Goal: Task Accomplishment & Management: Use online tool/utility

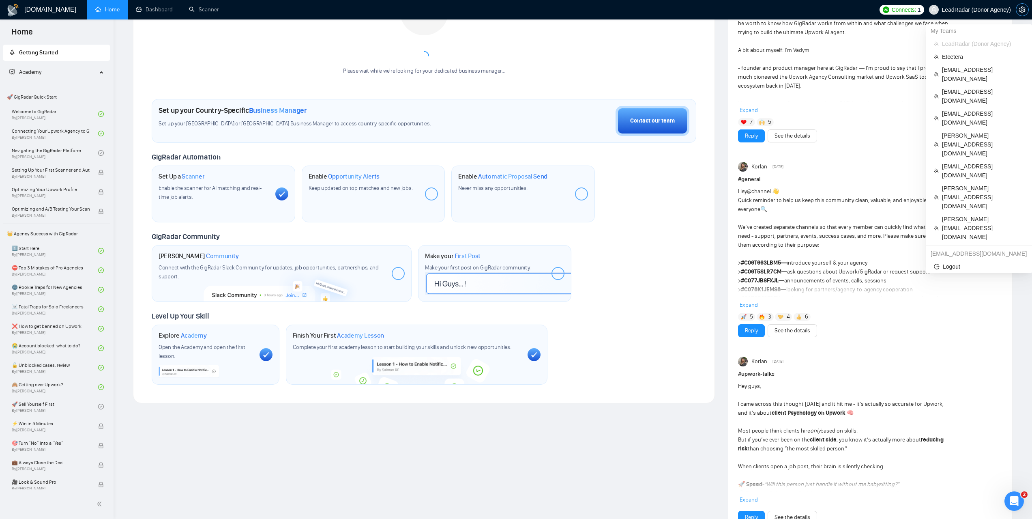
click at [1022, 9] on icon "setting" at bounding box center [1022, 9] width 6 height 6
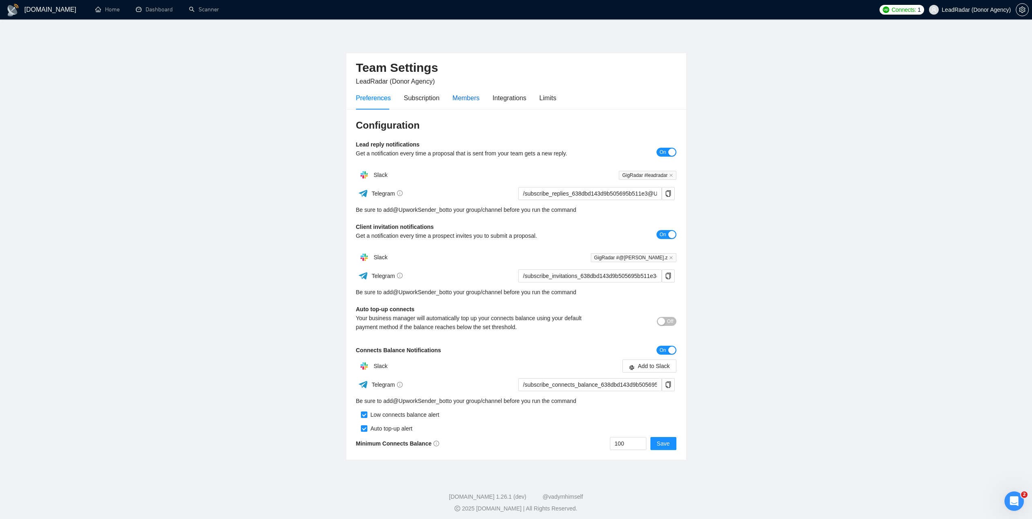
click at [468, 97] on div "Members" at bounding box center [466, 98] width 27 height 10
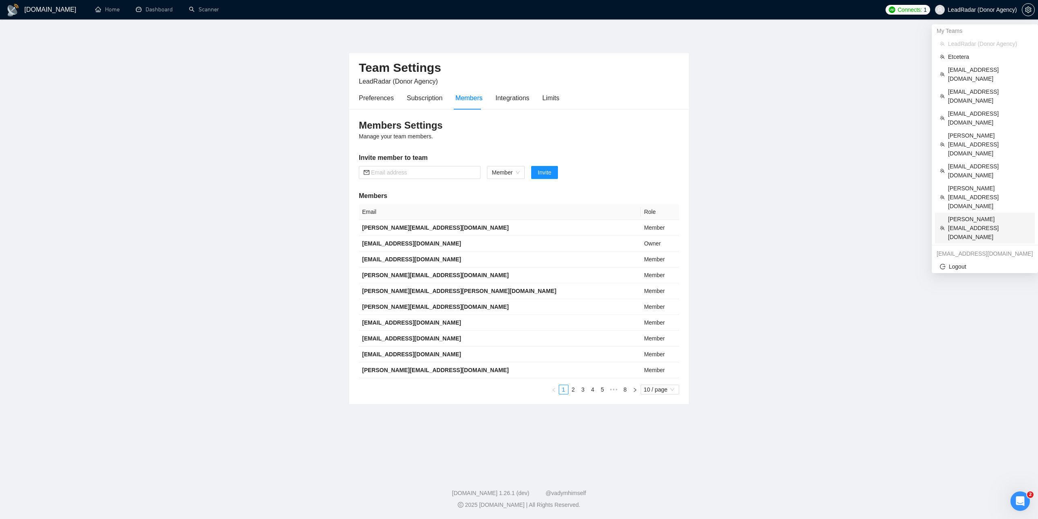
click at [965, 215] on span "dhiren@visioninfotech.net" at bounding box center [989, 228] width 82 height 27
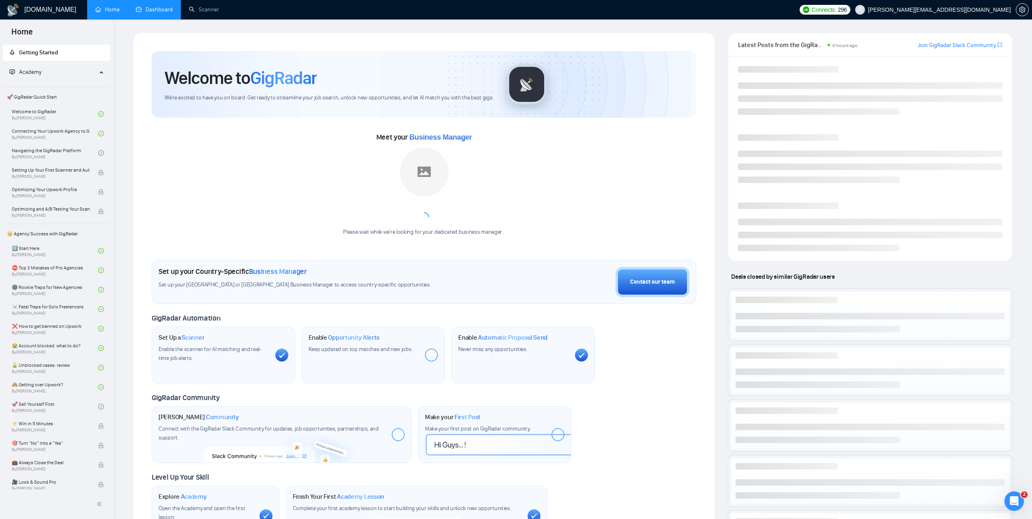
click at [168, 6] on link "Dashboard" at bounding box center [154, 9] width 37 height 7
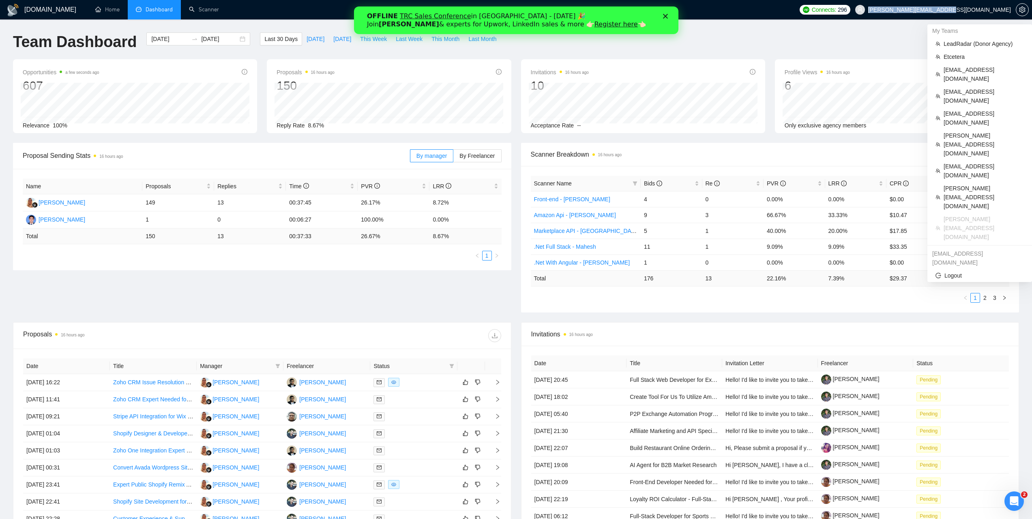
drag, startPoint x: 950, startPoint y: 11, endPoint x: 1004, endPoint y: 11, distance: 54.4
click at [1010, 12] on span "dhiren@visioninfotech.net" at bounding box center [933, 10] width 165 height 26
copy span "dhiren@visioninfotech.net"
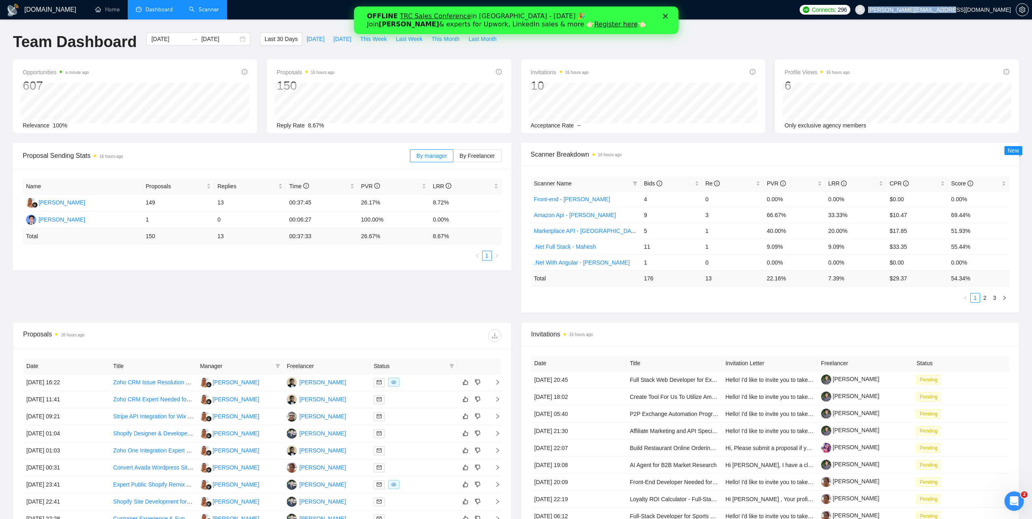
click at [189, 12] on link "Scanner" at bounding box center [204, 9] width 30 height 7
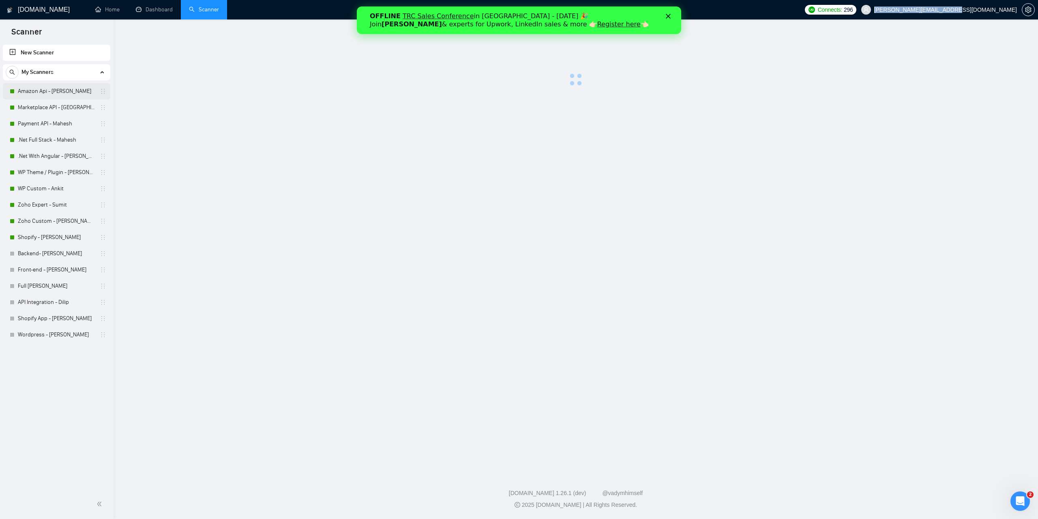
click at [43, 95] on link "Amazon Api - Dhiren" at bounding box center [56, 91] width 77 height 16
click at [49, 106] on link "Marketplace API - Dhiren" at bounding box center [56, 107] width 77 height 16
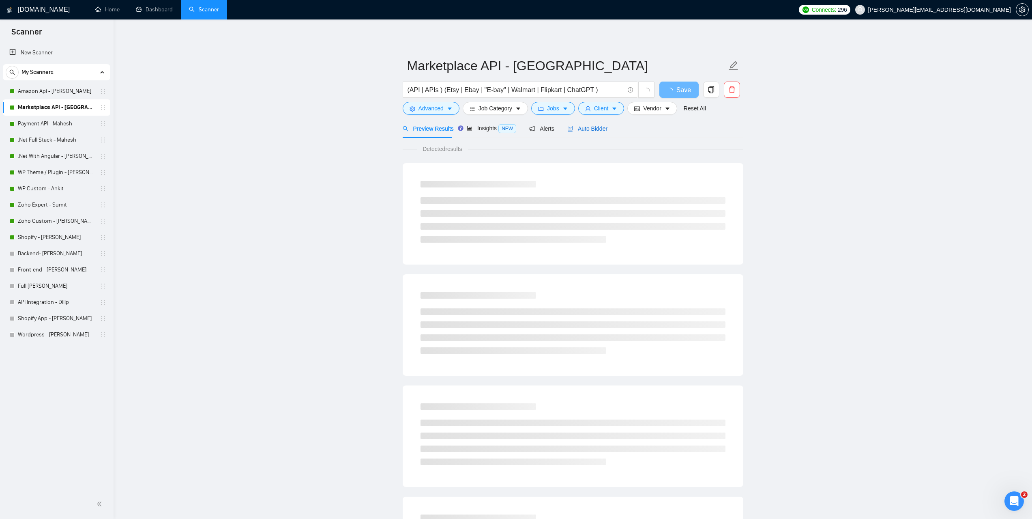
click at [590, 126] on span "Auto Bidder" at bounding box center [587, 128] width 40 height 6
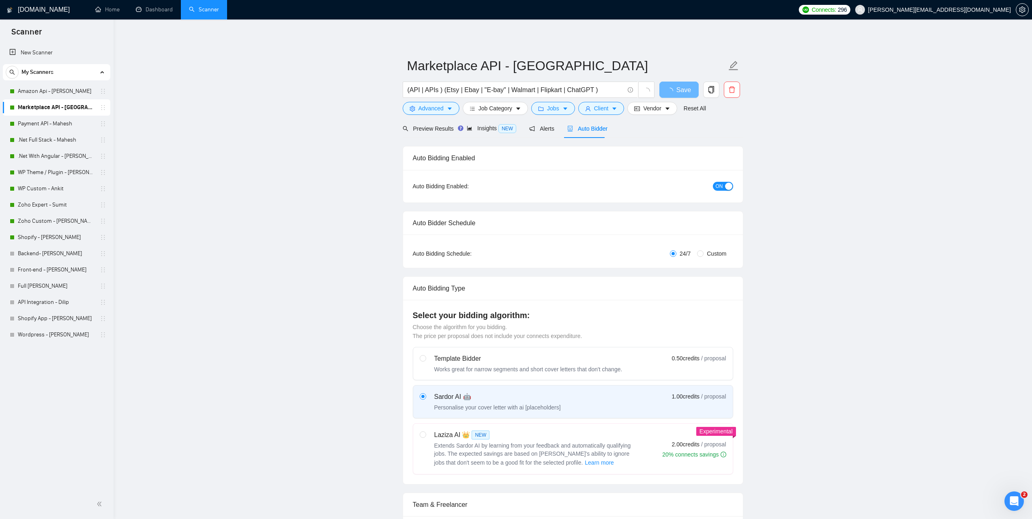
radio input "false"
radio input "true"
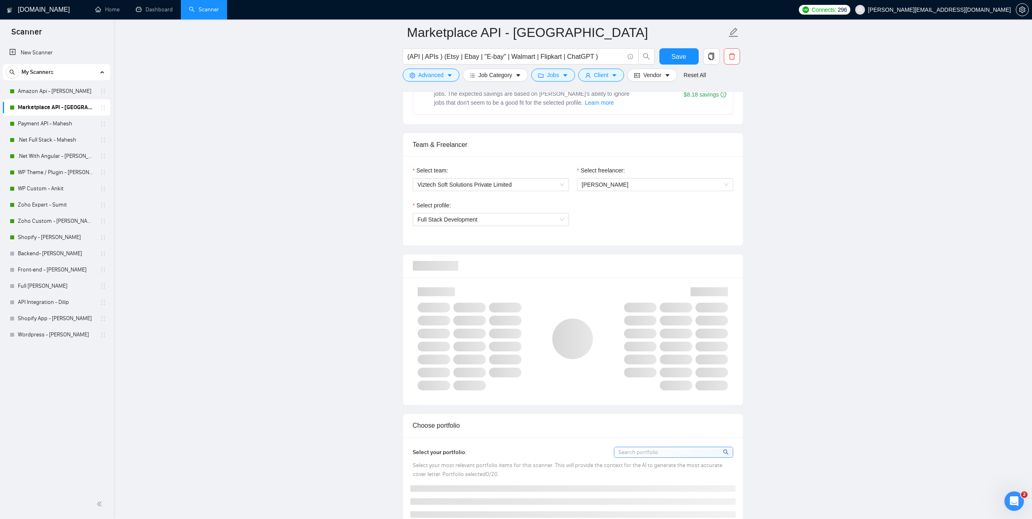
scroll to position [487, 0]
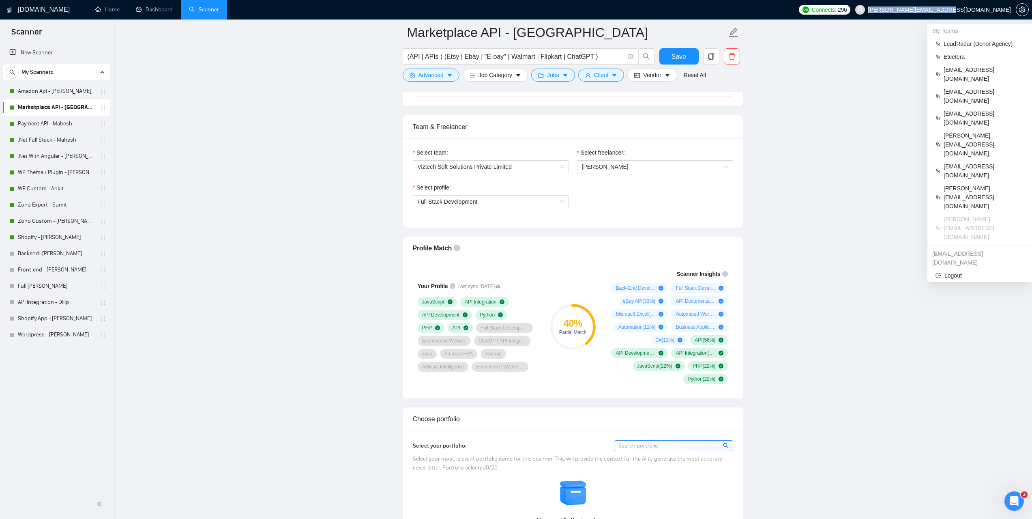
drag, startPoint x: 945, startPoint y: 10, endPoint x: 1010, endPoint y: 12, distance: 65.3
click at [1010, 12] on span "dhiren@visioninfotech.net" at bounding box center [933, 10] width 165 height 26
copy span "dhiren@visioninfotech.net"
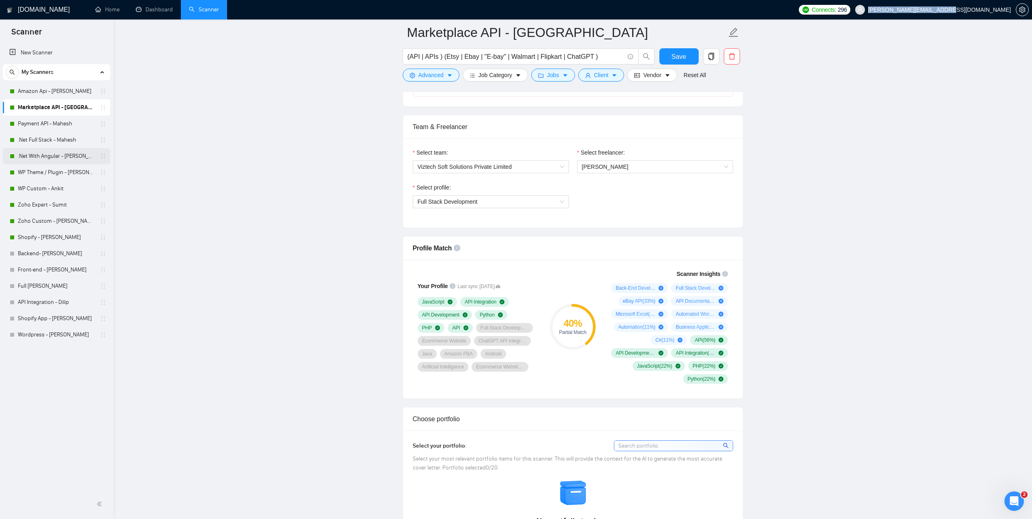
click at [49, 154] on link ".Net With Angular - Rupal" at bounding box center [56, 156] width 77 height 16
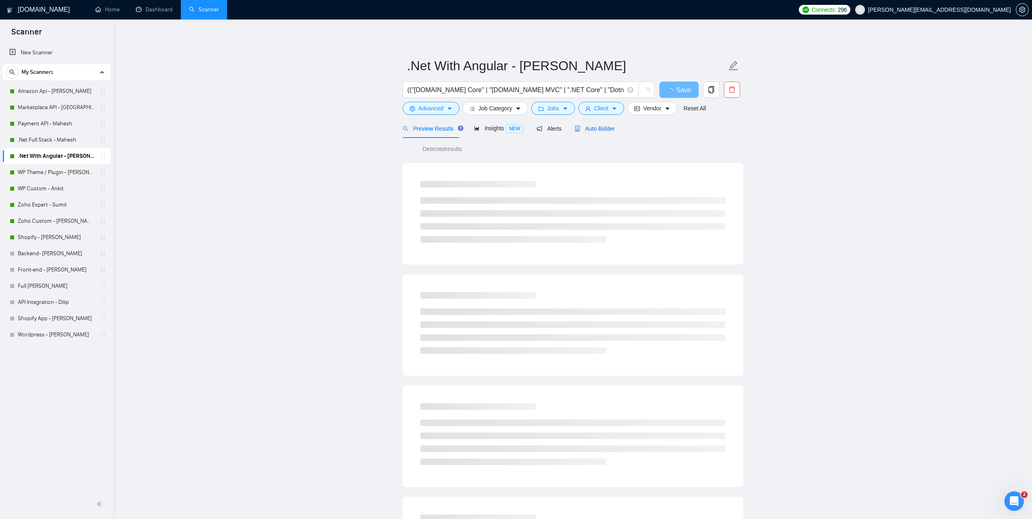
click at [599, 132] on span "Auto Bidder" at bounding box center [595, 128] width 40 height 6
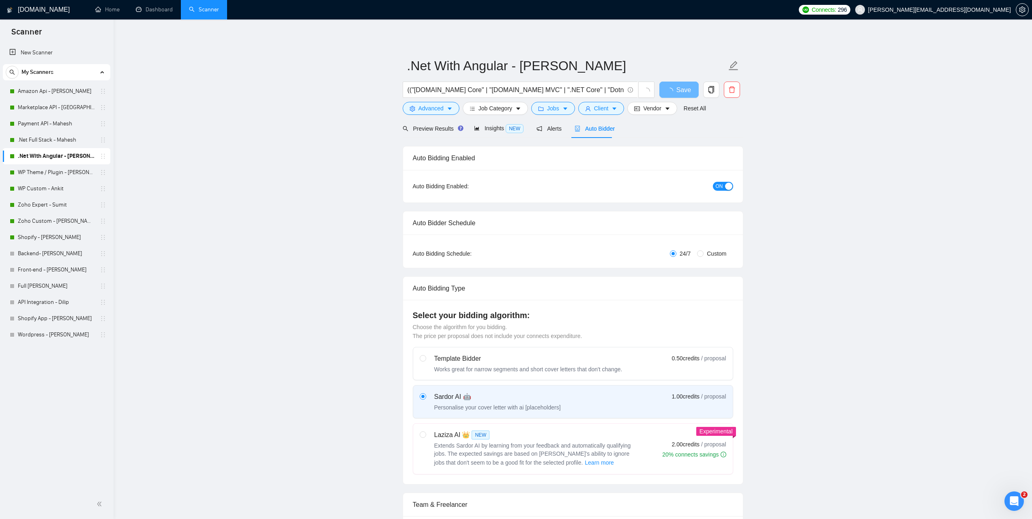
radio input "false"
radio input "true"
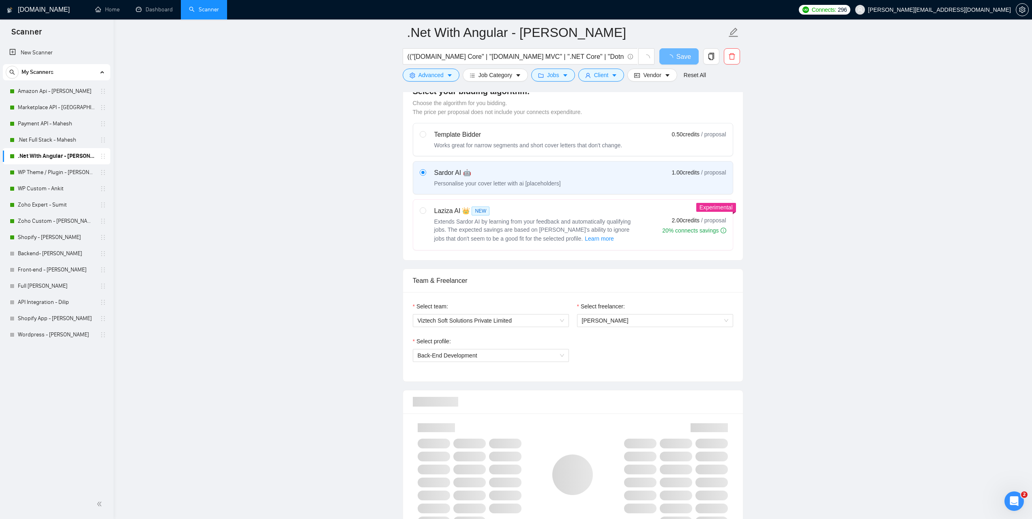
scroll to position [487, 0]
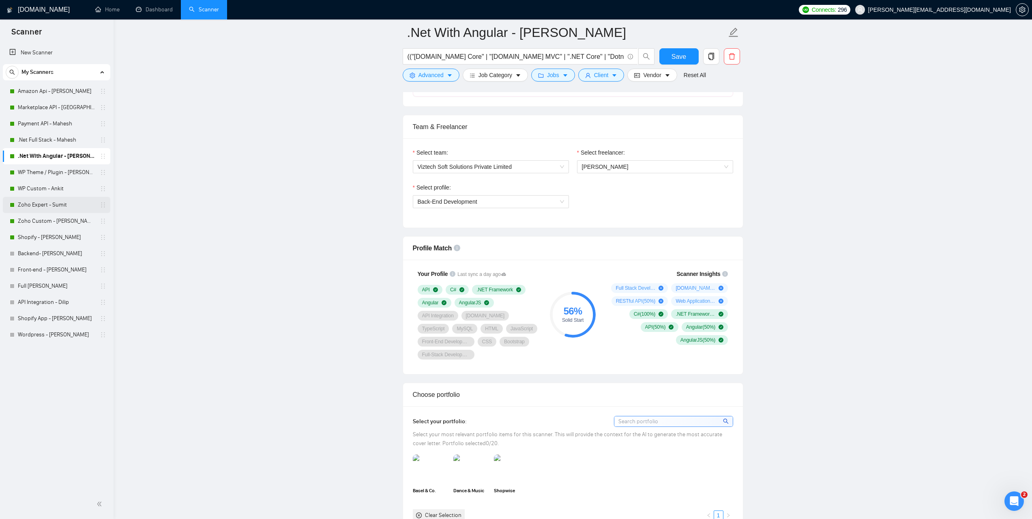
click at [42, 206] on link "Zoho Expert - Sumit" at bounding box center [56, 205] width 77 height 16
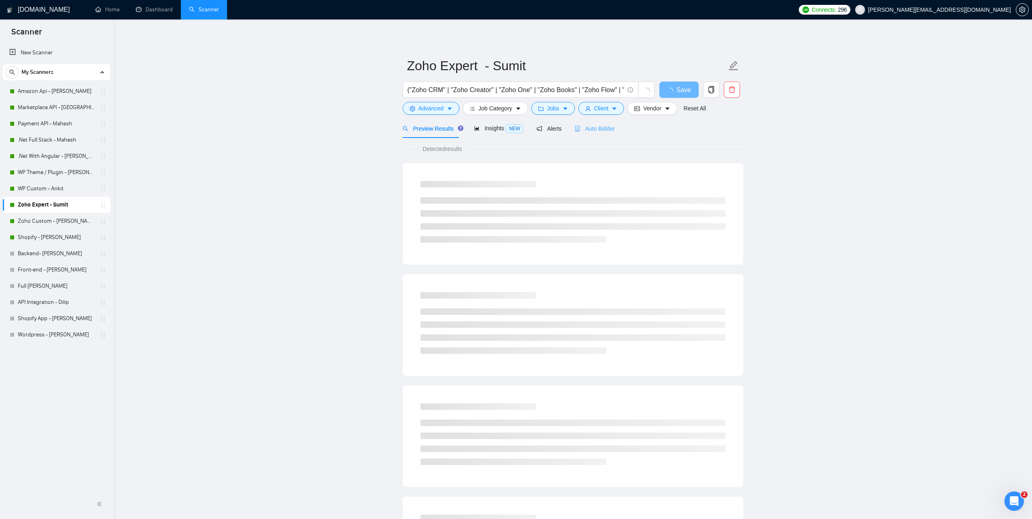
click at [598, 134] on div "Auto Bidder" at bounding box center [595, 128] width 40 height 19
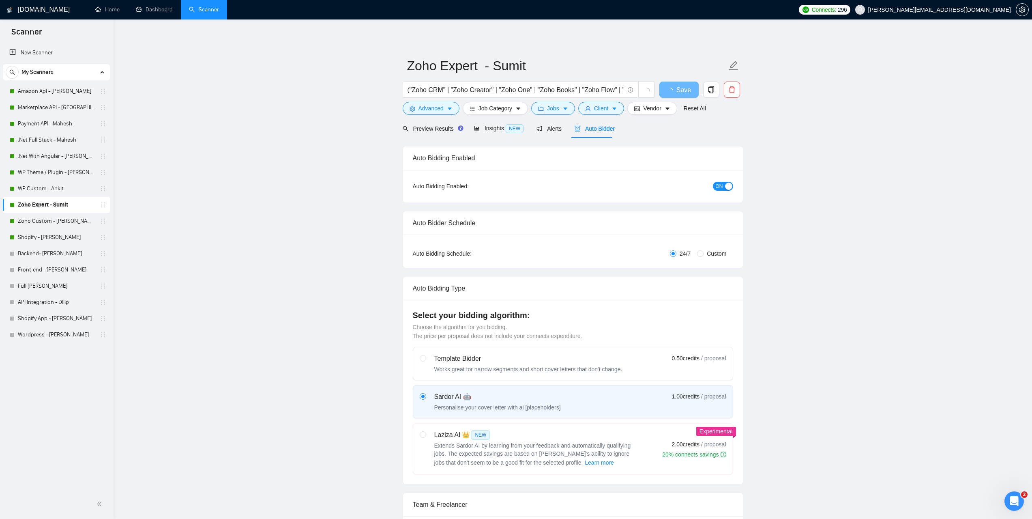
radio input "false"
radio input "true"
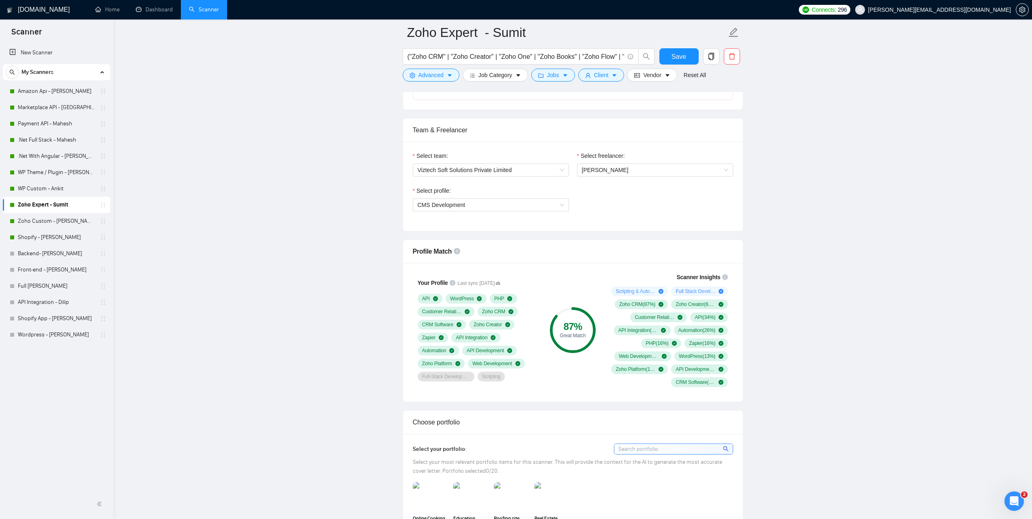
scroll to position [608, 0]
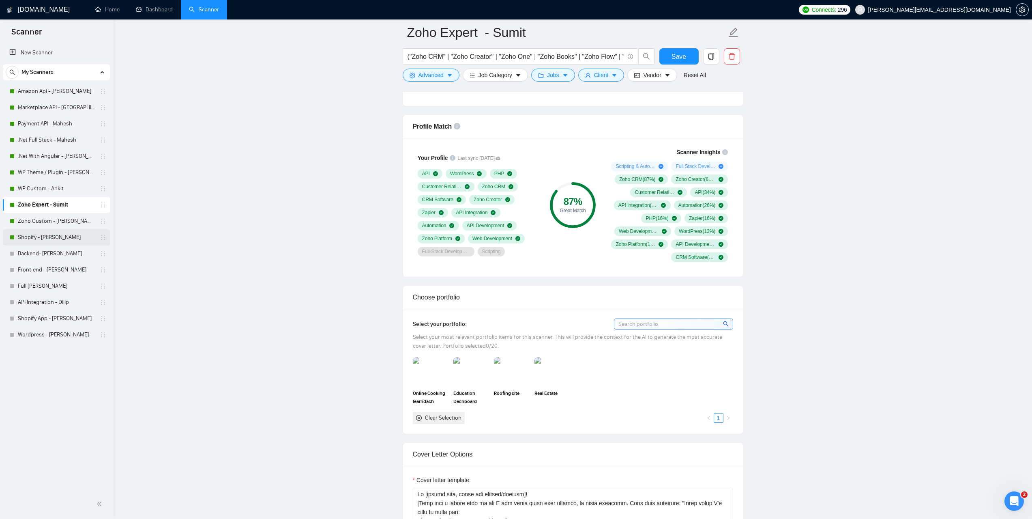
click at [43, 238] on link "Shopify - Janak" at bounding box center [56, 237] width 77 height 16
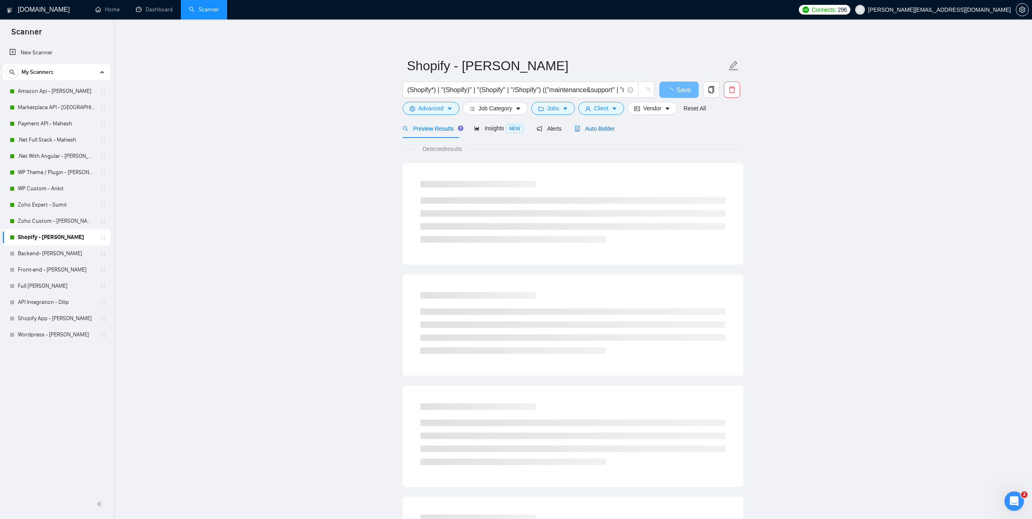
click at [597, 128] on span "Auto Bidder" at bounding box center [595, 128] width 40 height 6
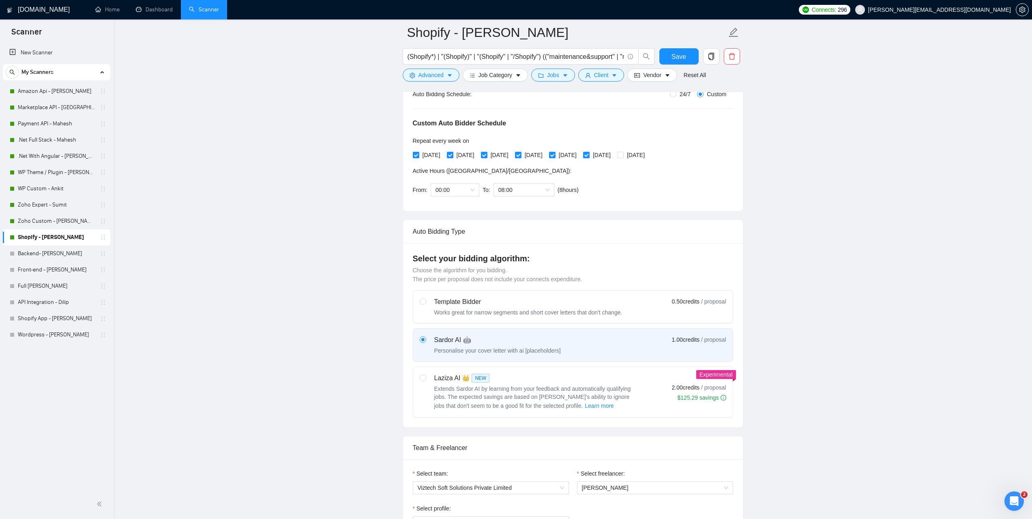
scroll to position [162, 0]
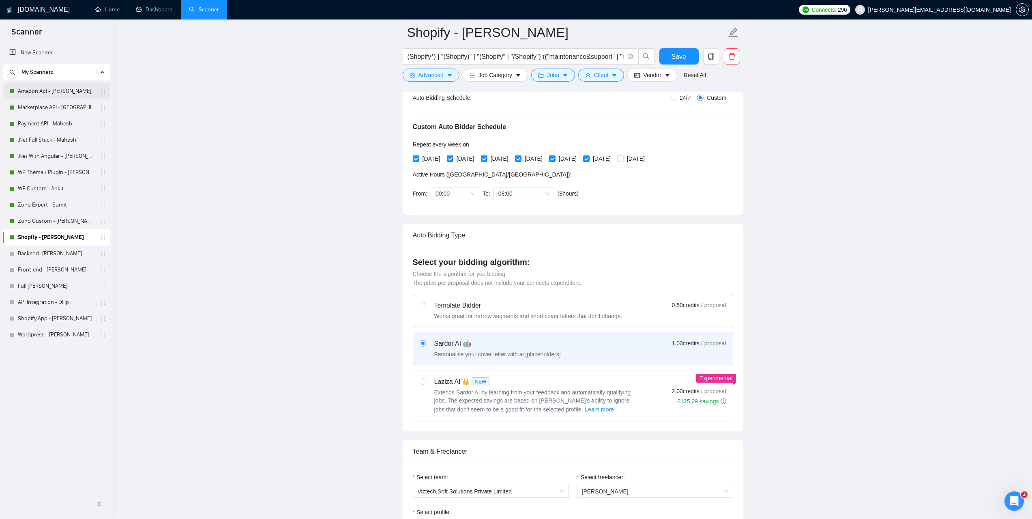
click at [49, 90] on link "Amazon Api - Dhiren" at bounding box center [56, 91] width 77 height 16
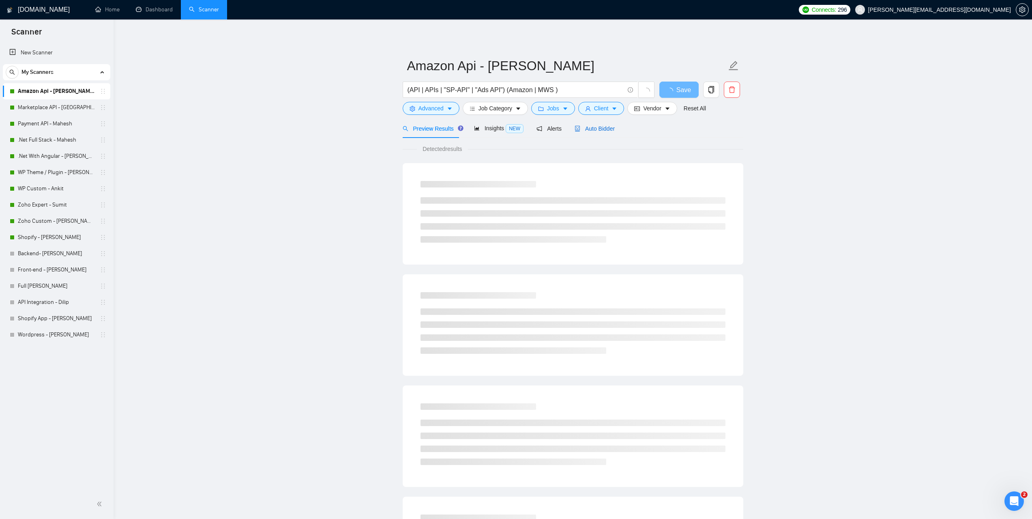
click at [589, 128] on span "Auto Bidder" at bounding box center [595, 128] width 40 height 6
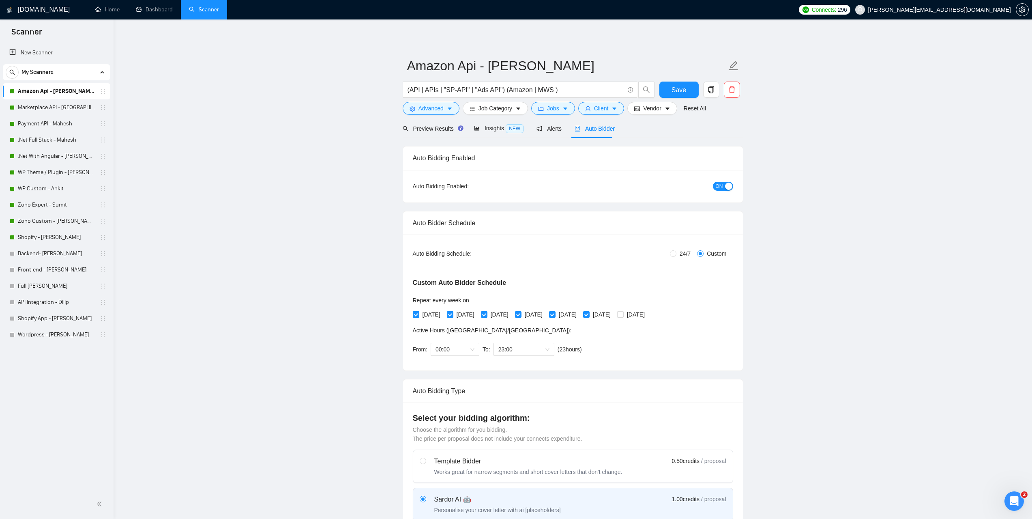
click at [45, 90] on link "Amazon Api - Dhiren" at bounding box center [56, 91] width 77 height 16
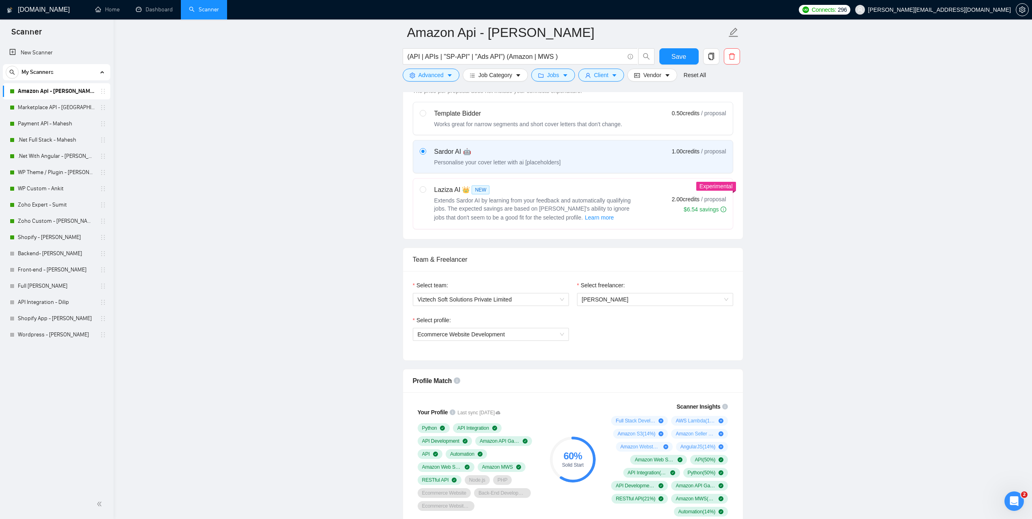
scroll to position [365, 0]
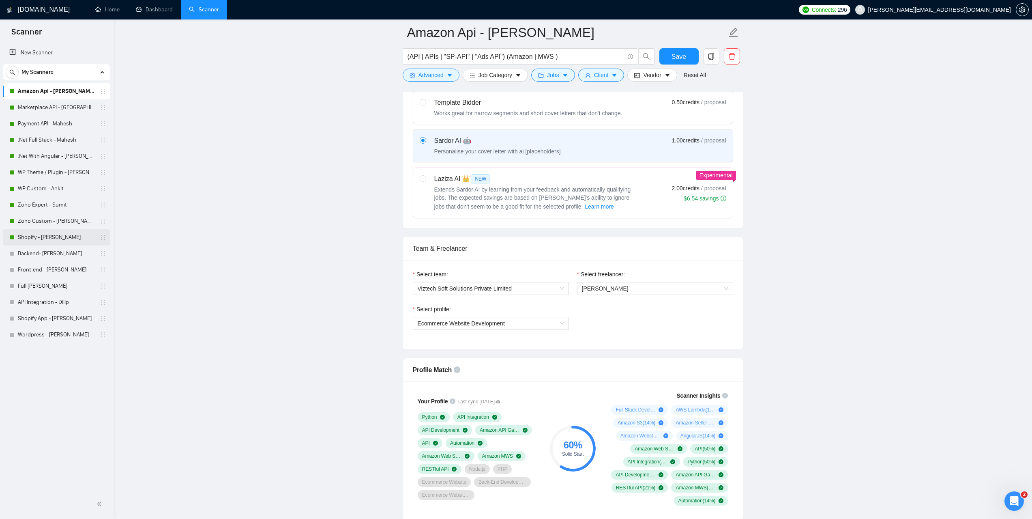
click at [29, 235] on link "Shopify - Janak" at bounding box center [56, 237] width 77 height 16
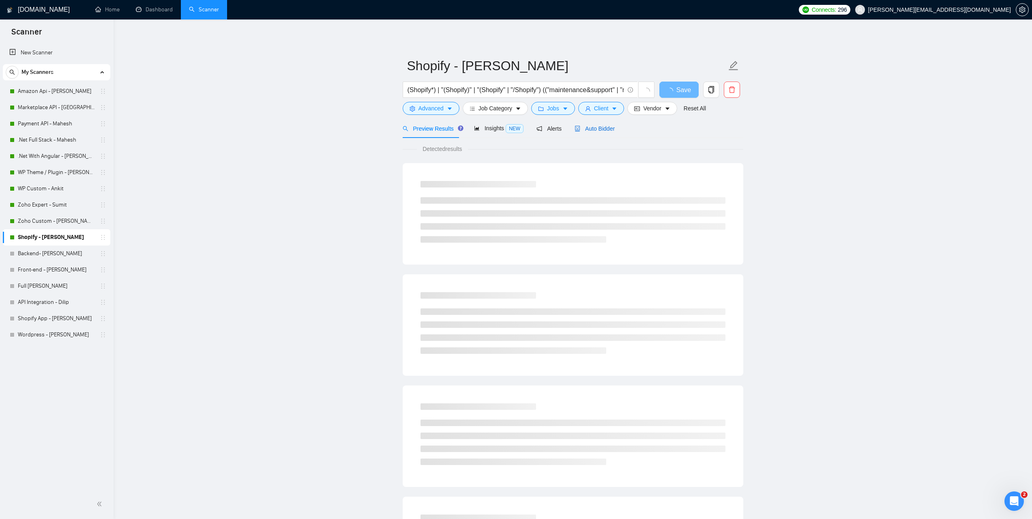
click at [604, 129] on span "Auto Bidder" at bounding box center [595, 128] width 40 height 6
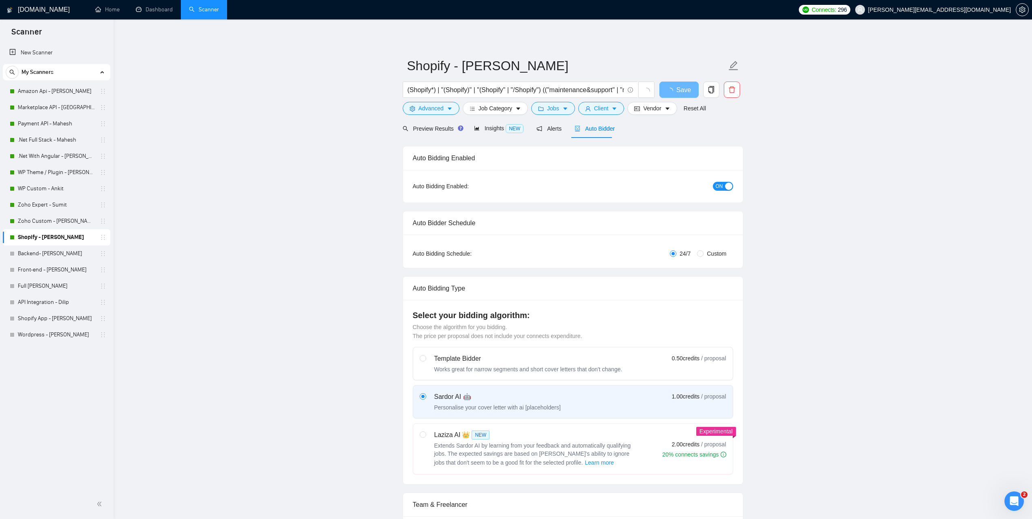
radio input "false"
radio input "true"
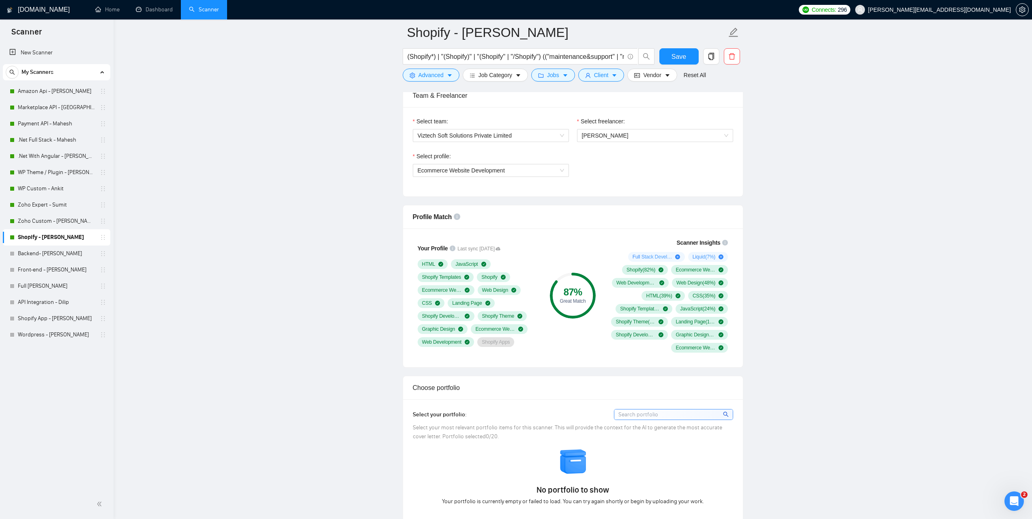
scroll to position [487, 0]
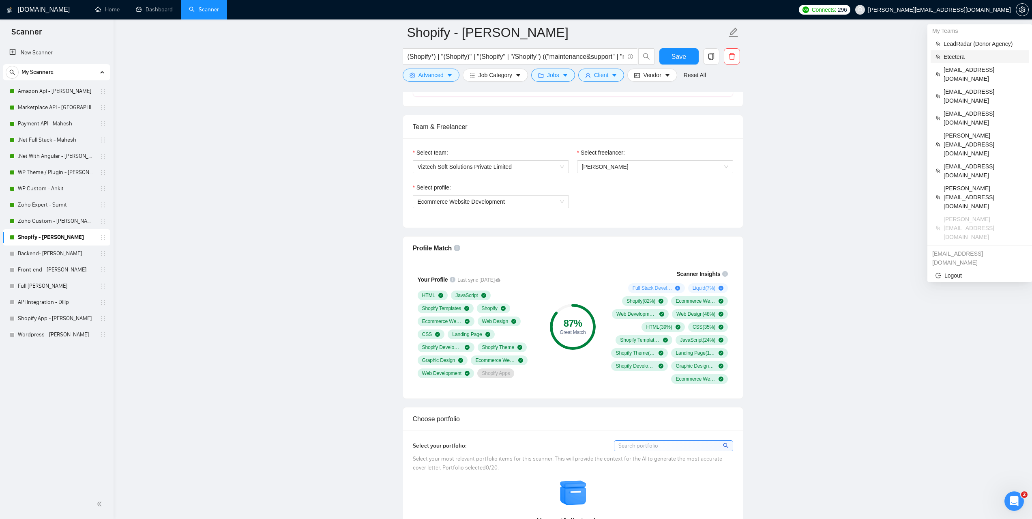
click at [956, 56] on span "Etcetera" at bounding box center [984, 56] width 80 height 9
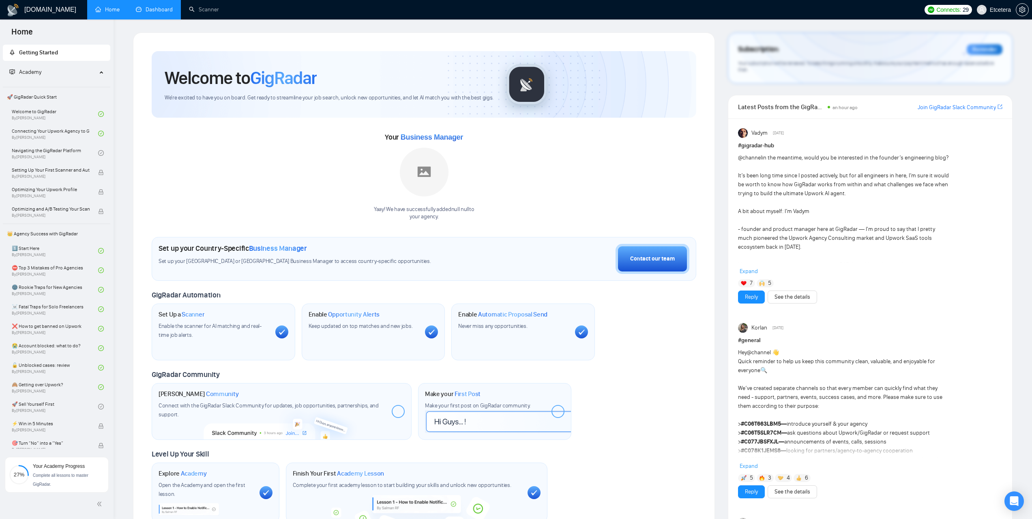
click at [160, 13] on link "Dashboard" at bounding box center [154, 9] width 37 height 7
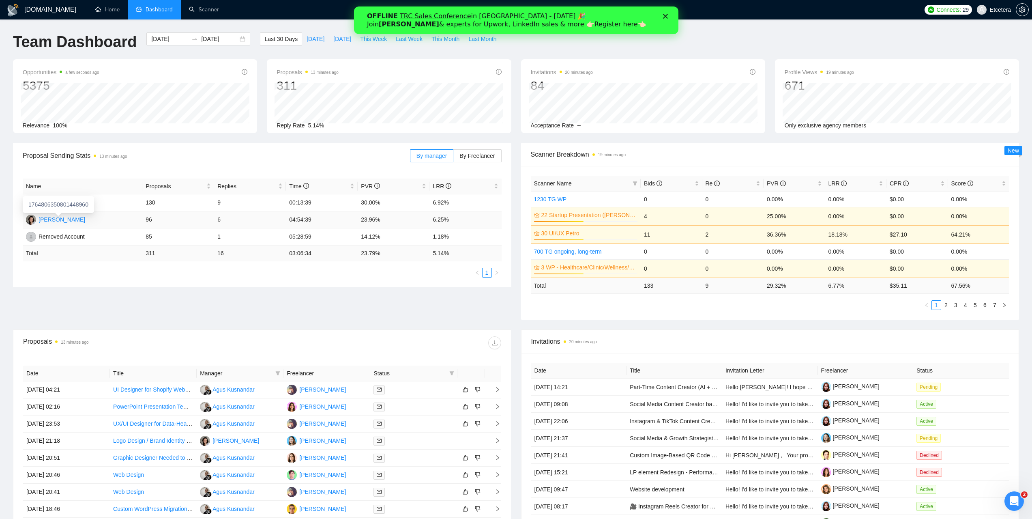
click at [77, 221] on div "[PERSON_NAME]" at bounding box center [62, 219] width 47 height 9
